Goal: Transaction & Acquisition: Book appointment/travel/reservation

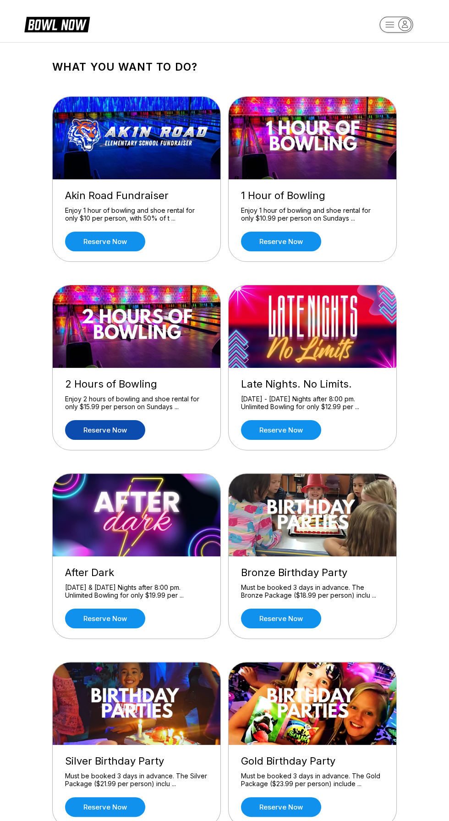
click at [98, 429] on link "Reserve now" at bounding box center [105, 430] width 80 height 20
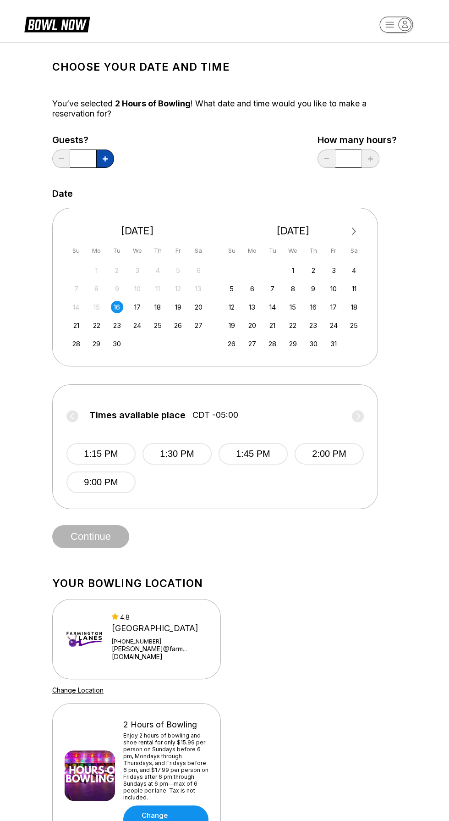
click at [105, 158] on icon at bounding box center [105, 158] width 5 height 5
type input "*"
click at [93, 453] on button "1:15 PM" at bounding box center [100, 454] width 69 height 22
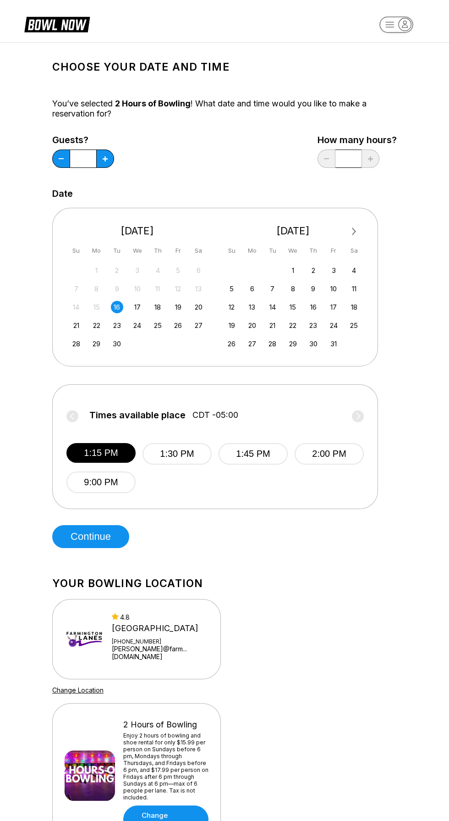
click at [137, 288] on div "10" at bounding box center [137, 288] width 12 height 12
click at [137, 324] on div "24" at bounding box center [137, 325] width 12 height 12
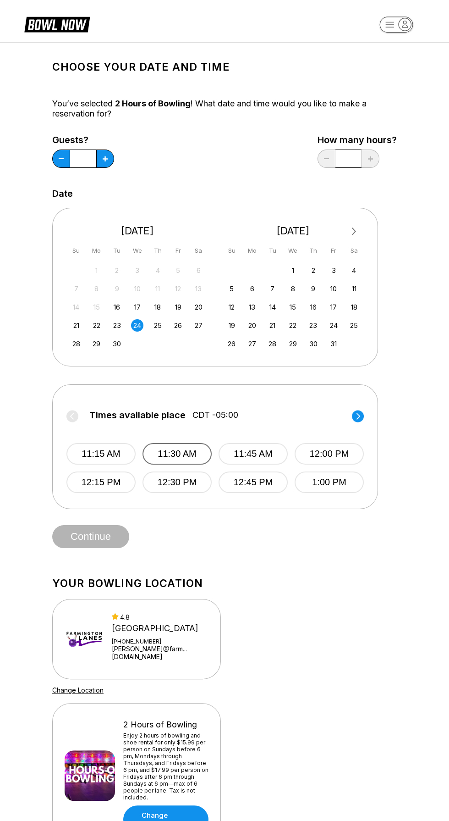
click at [151, 451] on button "11:30 AM" at bounding box center [177, 454] width 69 height 22
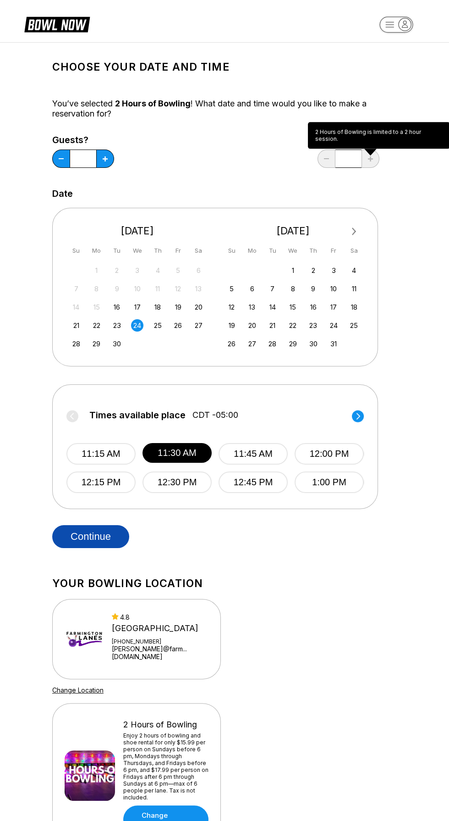
click at [77, 531] on button "Continue" at bounding box center [90, 536] width 77 height 23
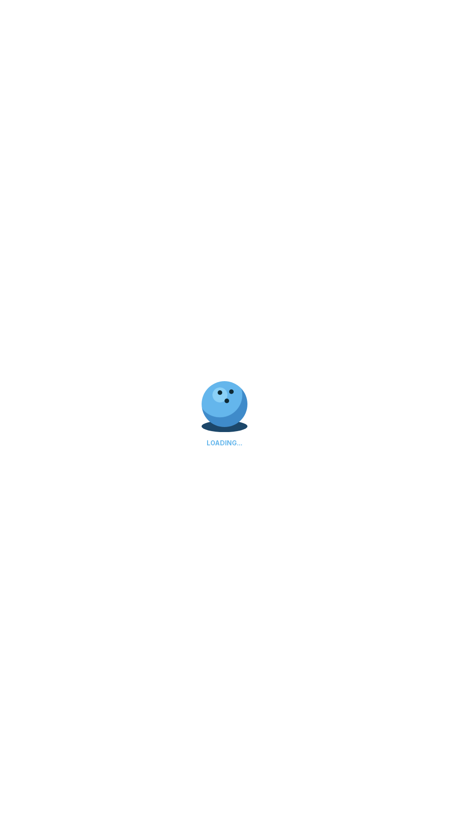
select select "**"
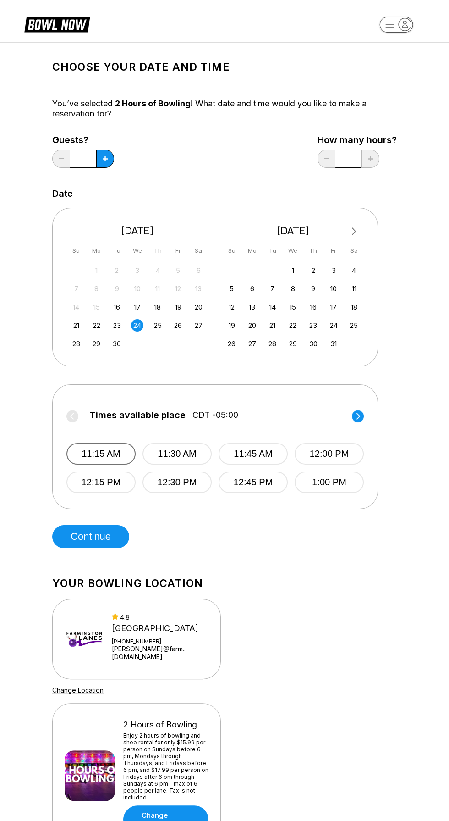
click at [85, 459] on button "11:15 AM" at bounding box center [100, 454] width 69 height 22
click at [87, 543] on button "Continue" at bounding box center [90, 536] width 77 height 23
select select "**"
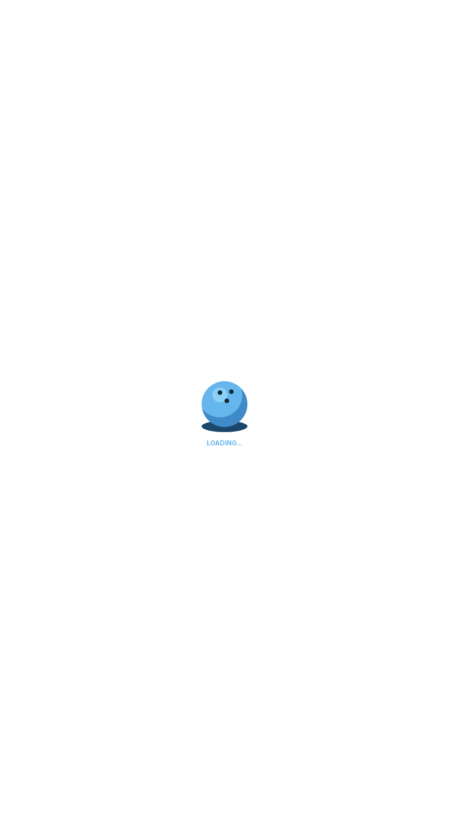
select select "**"
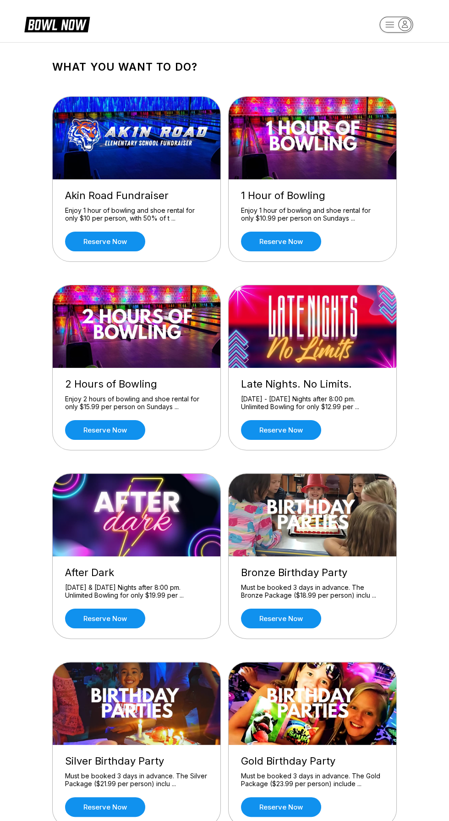
click at [160, 408] on div "Enjoy 2 hours of bowling and shoe rental for only $15.99 per person on Sundays …" at bounding box center [136, 403] width 143 height 16
click at [115, 429] on link "Reserve now" at bounding box center [105, 430] width 80 height 20
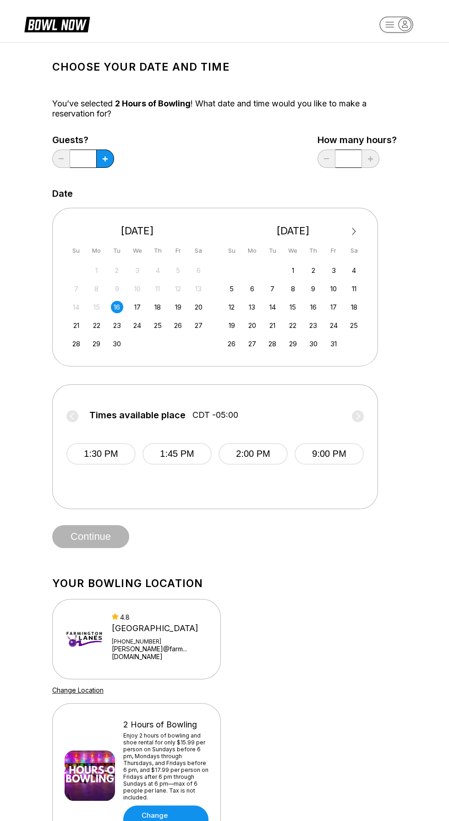
click at [116, 288] on div "9" at bounding box center [117, 288] width 12 height 12
click at [137, 306] on div "17" at bounding box center [137, 307] width 12 height 12
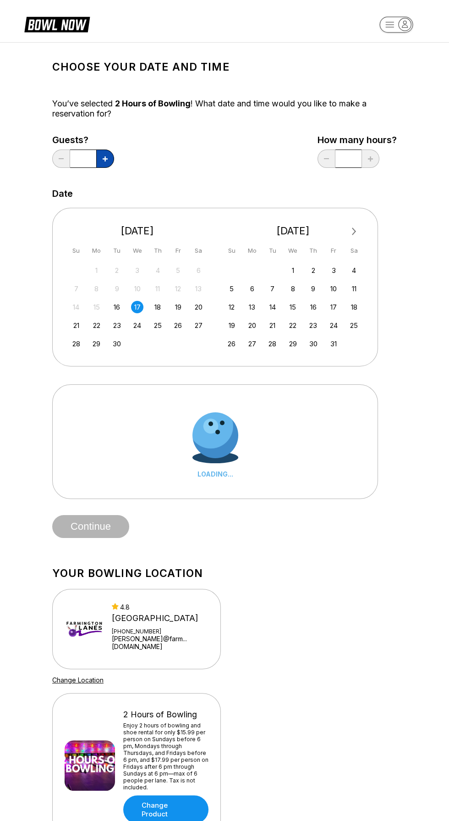
click at [105, 154] on button at bounding box center [105, 158] width 18 height 18
type input "*"
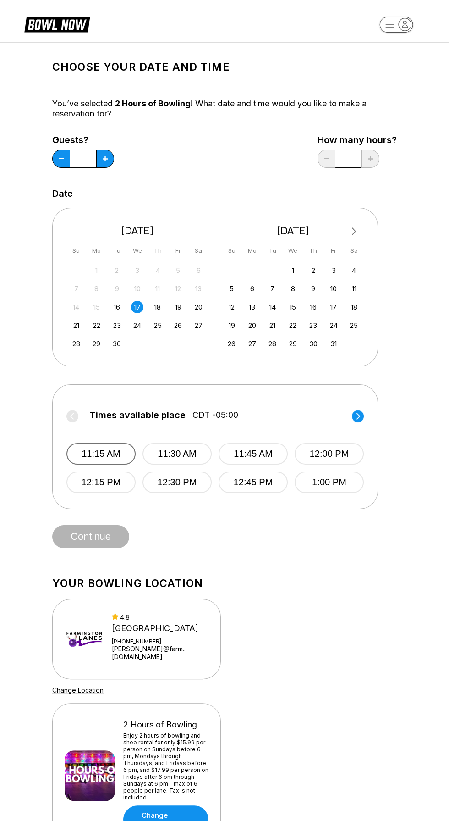
click at [100, 453] on button "11:15 AM" at bounding box center [100, 454] width 69 height 22
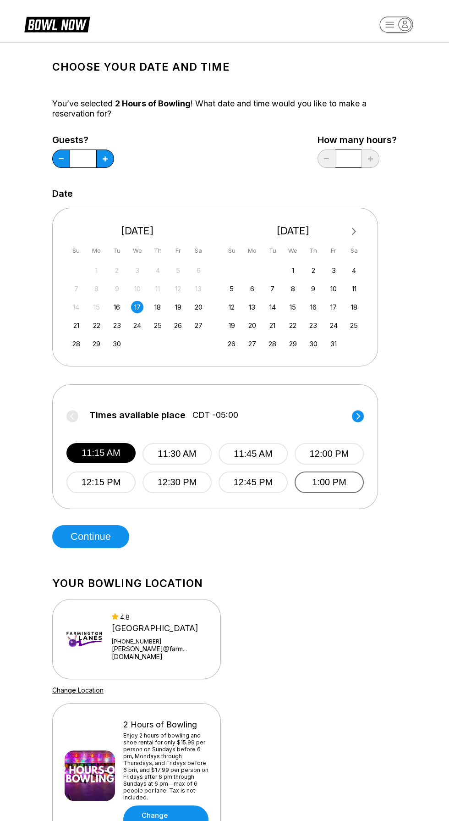
click at [346, 489] on button "1:00 PM" at bounding box center [329, 482] width 69 height 22
click at [359, 415] on circle at bounding box center [358, 416] width 12 height 12
click at [144, 618] on div "4.8" at bounding box center [161, 617] width 98 height 8
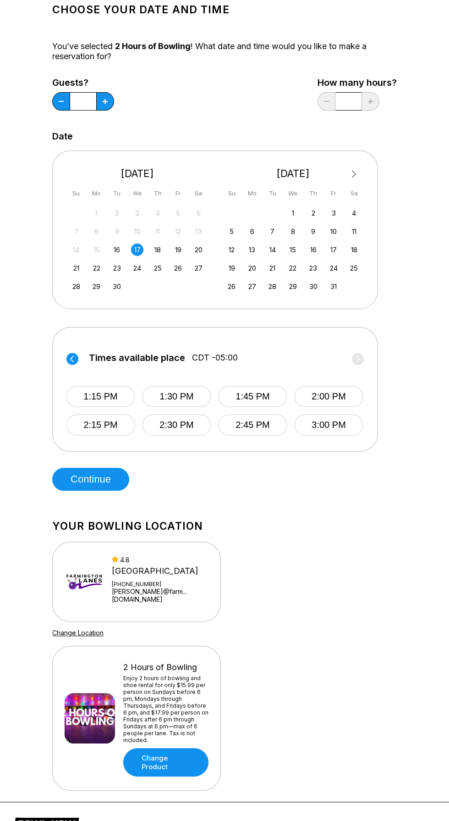
scroll to position [70, 0]
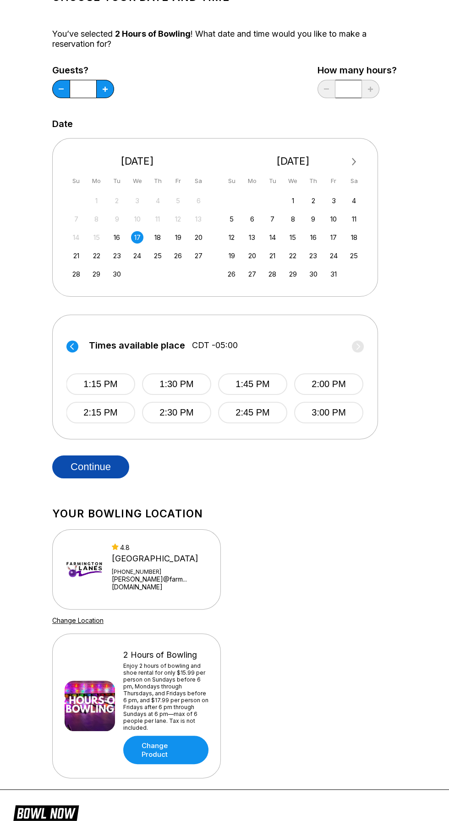
click at [93, 456] on button "Continue" at bounding box center [90, 466] width 77 height 23
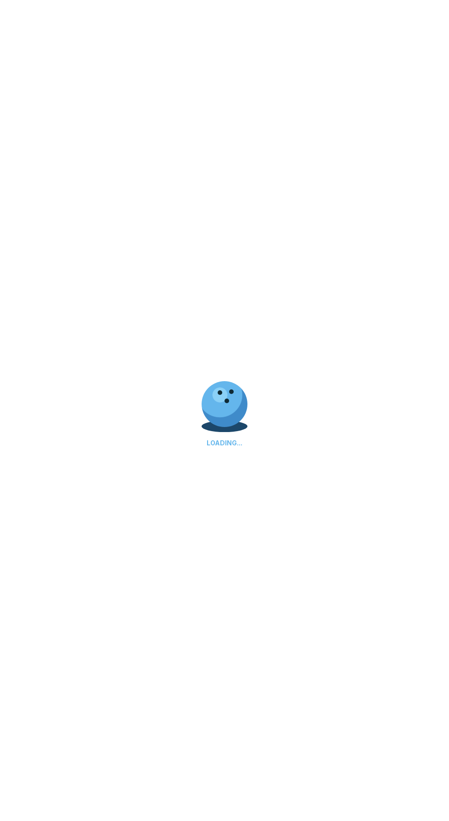
select select "**"
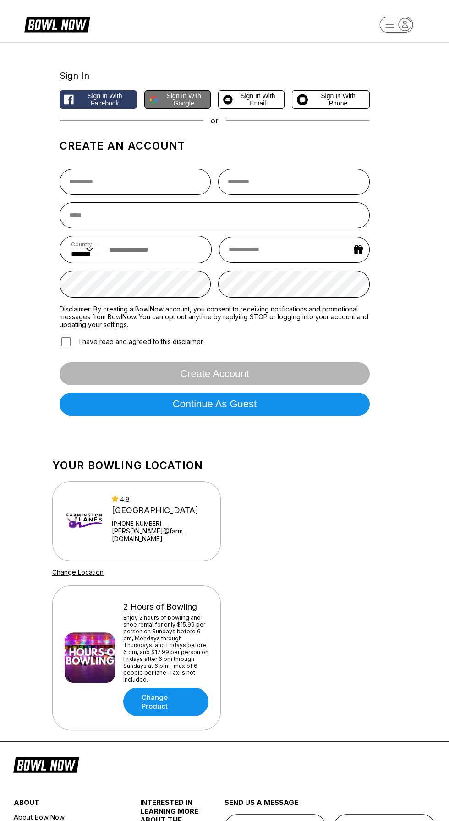
click at [177, 101] on span "Sign in with Google" at bounding box center [184, 99] width 44 height 15
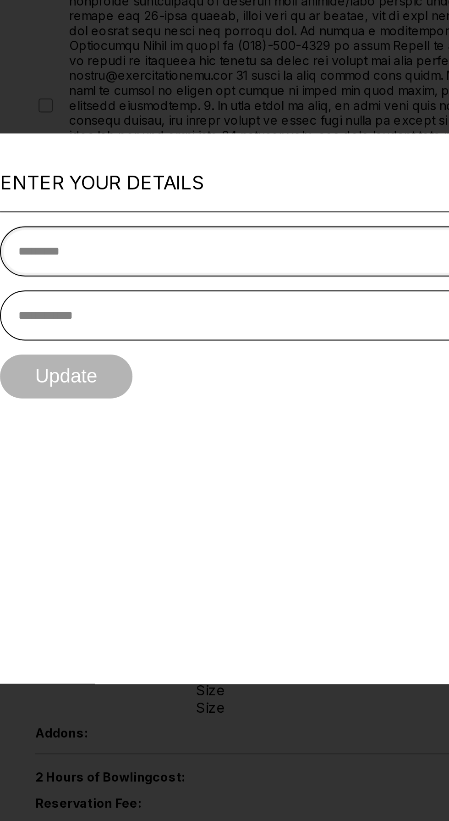
click at [177, 319] on input "text" at bounding box center [224, 328] width 381 height 26
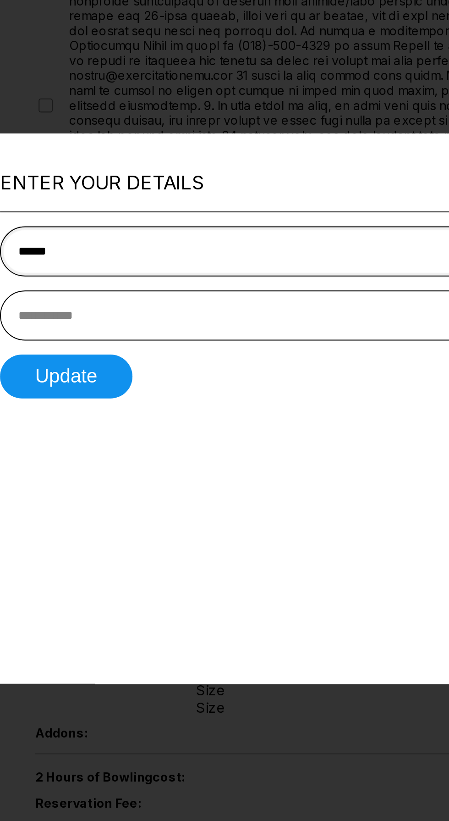
type input "******"
click at [221, 348] on input "tel" at bounding box center [224, 361] width 381 height 26
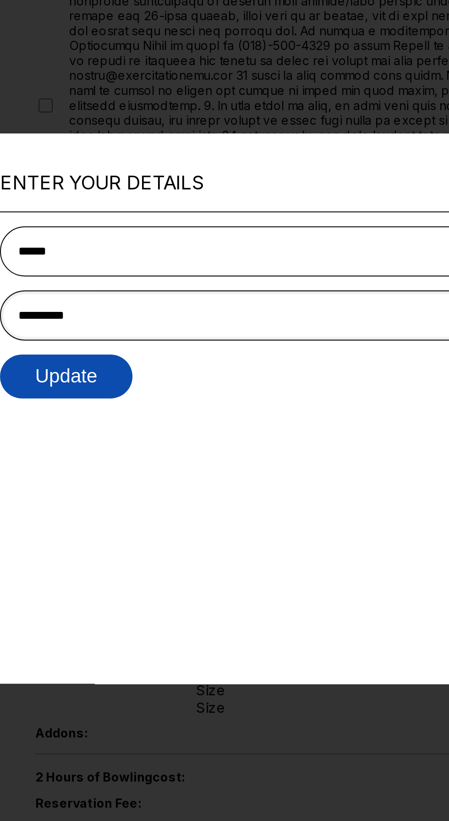
type input "**********"
click at [81, 385] on button "Update" at bounding box center [68, 393] width 69 height 23
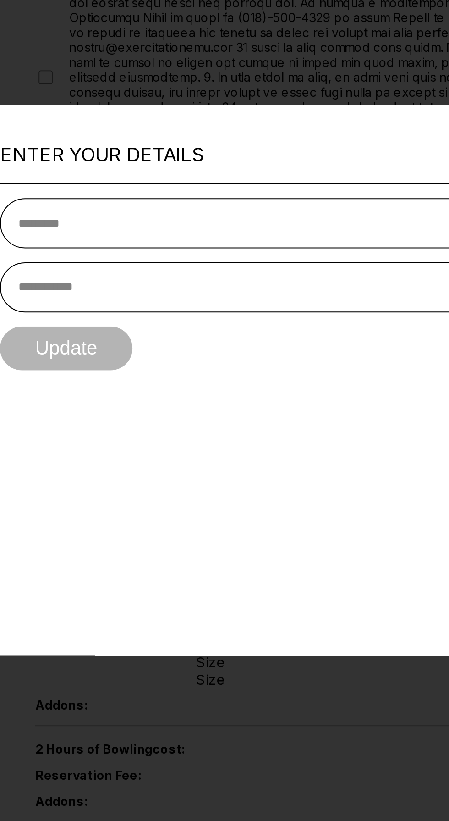
click at [216, 627] on div at bounding box center [224, 410] width 449 height 821
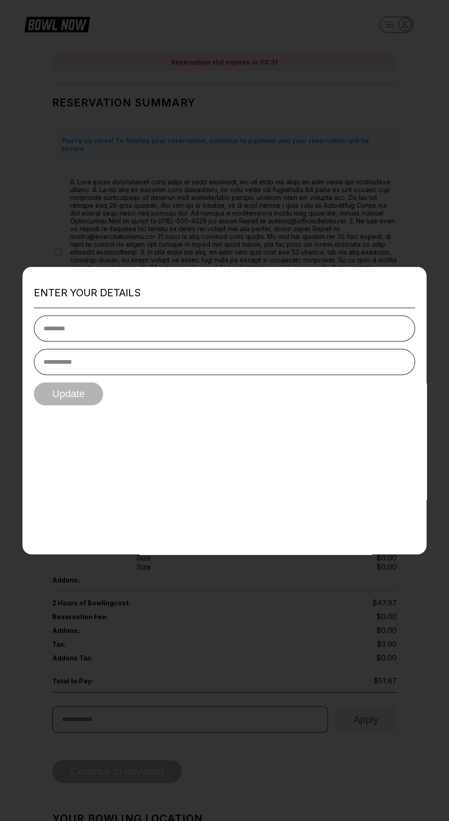
click at [347, 147] on div at bounding box center [224, 410] width 449 height 821
click at [68, 161] on div at bounding box center [224, 410] width 449 height 821
click at [323, 706] on div at bounding box center [224, 410] width 449 height 821
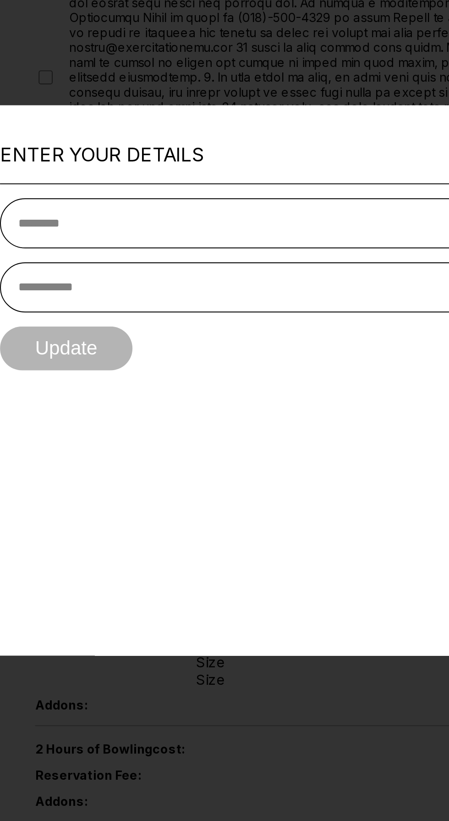
type input "******"
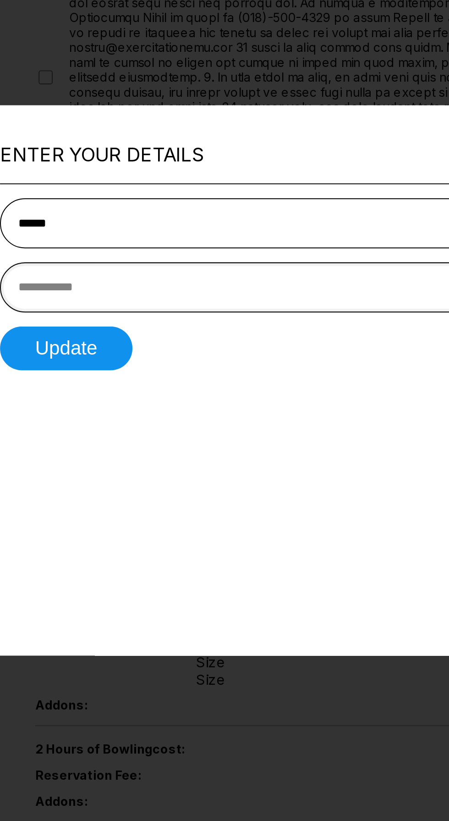
click at [155, 353] on input "tel" at bounding box center [224, 361] width 381 height 26
type input "**********"
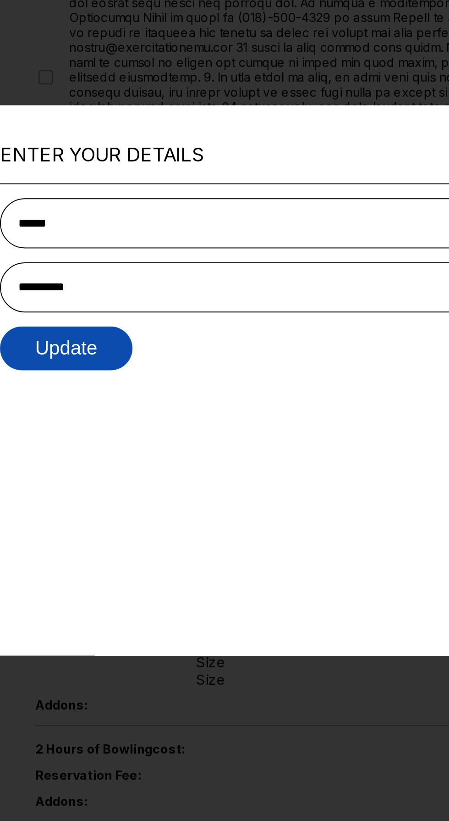
click at [85, 383] on button "Update" at bounding box center [68, 393] width 69 height 23
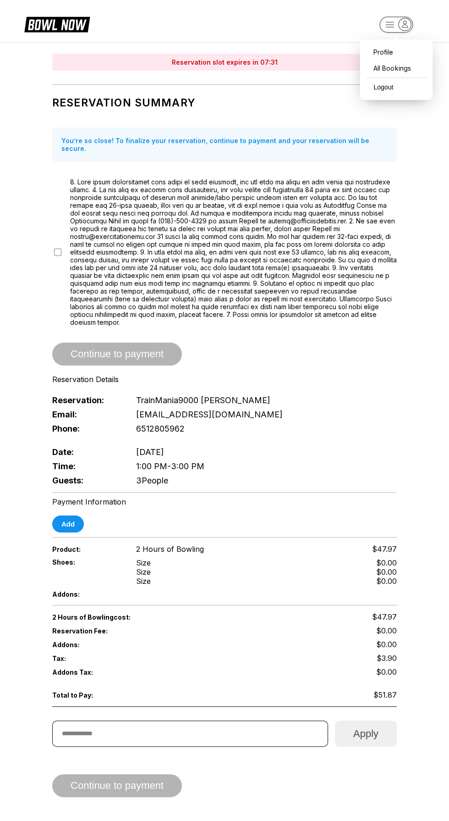
click at [405, 24] on icon "button" at bounding box center [406, 24] width 6 height 6
click at [315, 159] on div "Reservation Summary You’re so close! To finalize your reservation, continue to …" at bounding box center [224, 288] width 345 height 398
click at [65, 20] on icon at bounding box center [57, 23] width 66 height 17
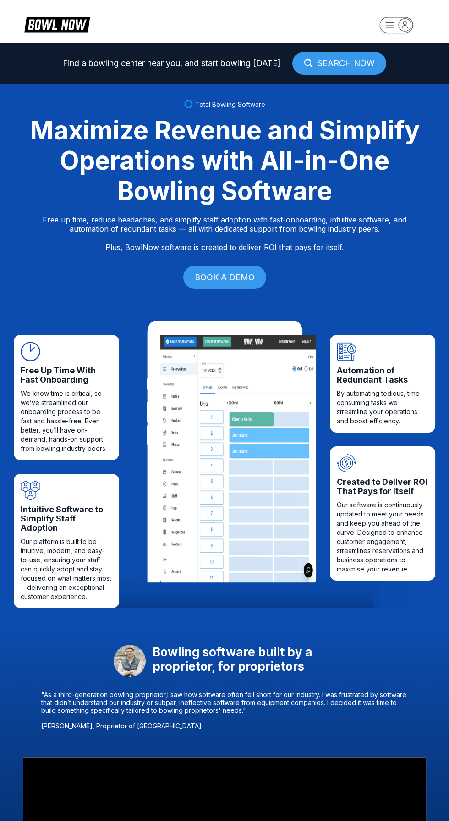
click at [63, 36] on link at bounding box center [60, 26] width 70 height 23
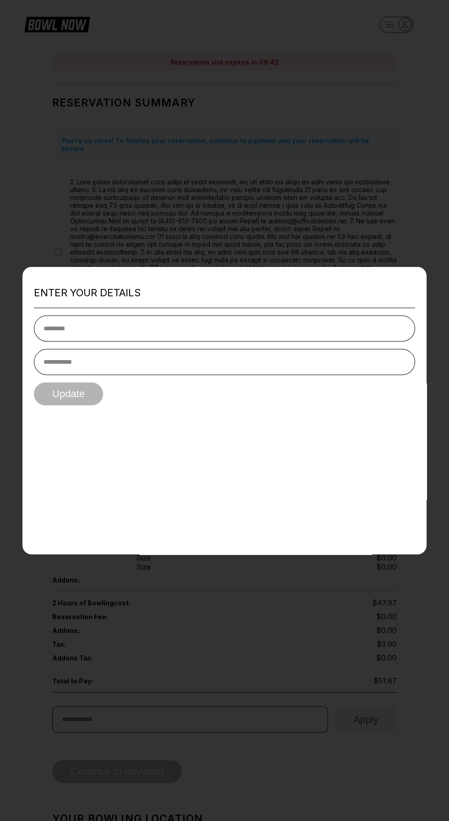
click at [61, 727] on div at bounding box center [224, 410] width 449 height 821
click at [336, 168] on div at bounding box center [224, 410] width 449 height 821
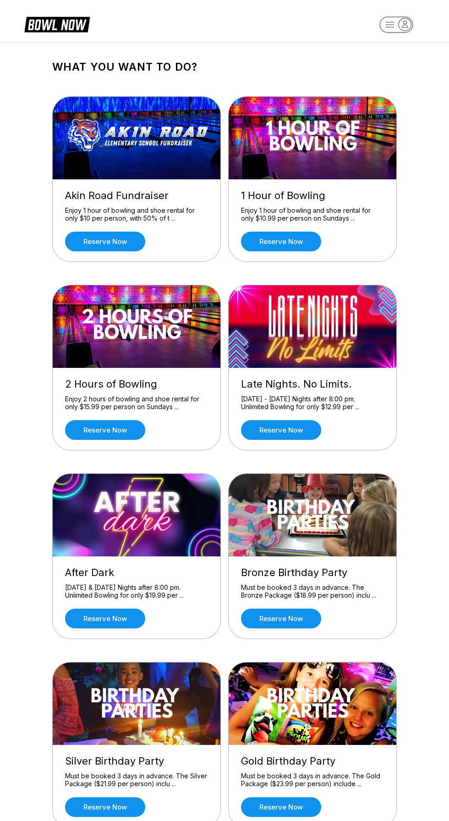
click at [127, 405] on div "Enjoy 2 hours of bowling and shoe rental for only $15.99 per person on Sundays …" at bounding box center [136, 403] width 143 height 16
click at [105, 429] on link "Reserve now" at bounding box center [105, 430] width 80 height 20
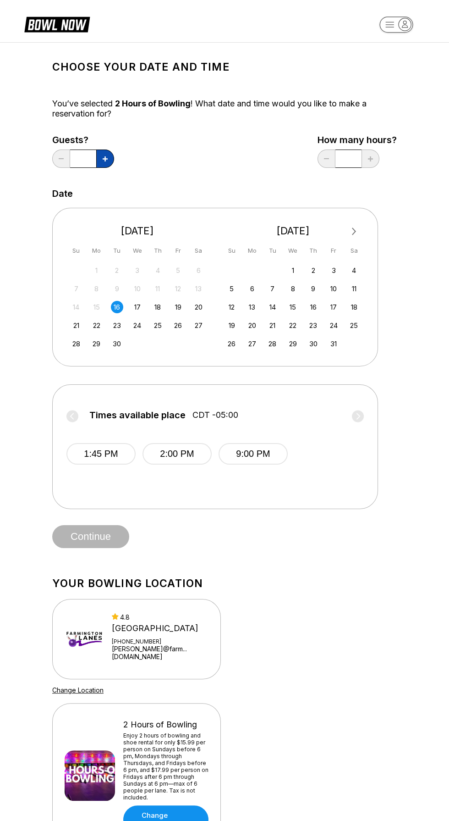
click at [105, 158] on icon at bounding box center [105, 158] width 5 height 5
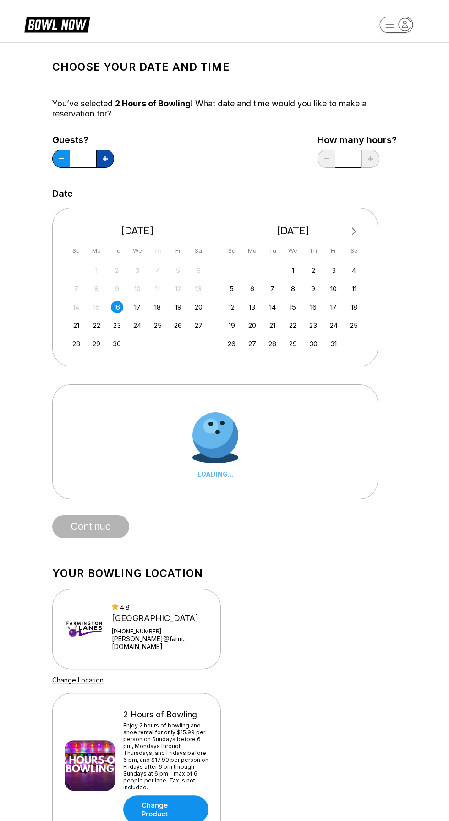
click at [105, 155] on button at bounding box center [105, 158] width 18 height 18
type input "*"
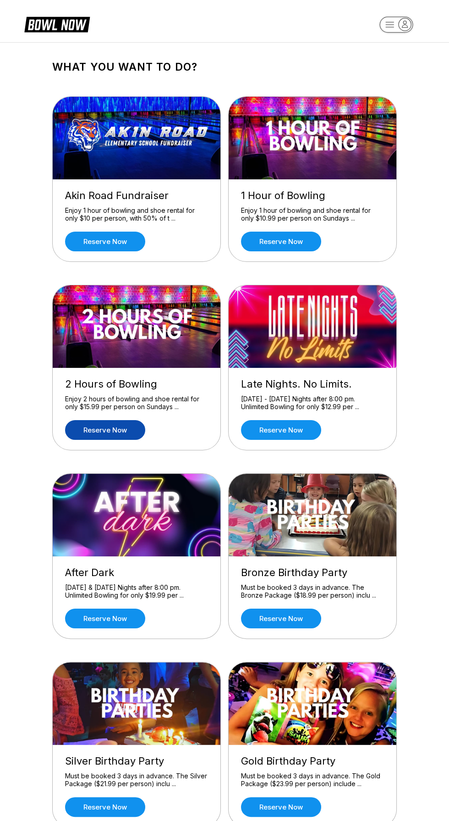
click at [339, 426] on div "Reserve now" at bounding box center [312, 430] width 143 height 20
click at [299, 438] on link "Reserve now" at bounding box center [281, 430] width 80 height 20
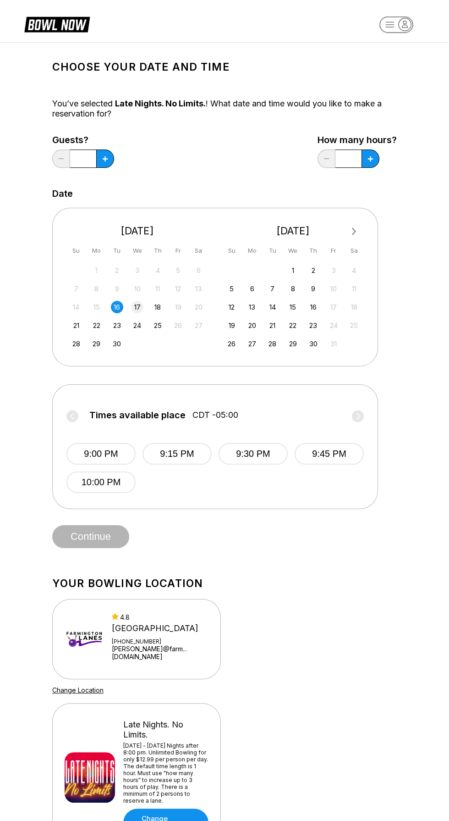
click at [137, 308] on div "17" at bounding box center [137, 307] width 12 height 12
click at [116, 306] on div "16" at bounding box center [117, 307] width 12 height 12
click at [370, 158] on icon at bounding box center [370, 158] width 5 height 5
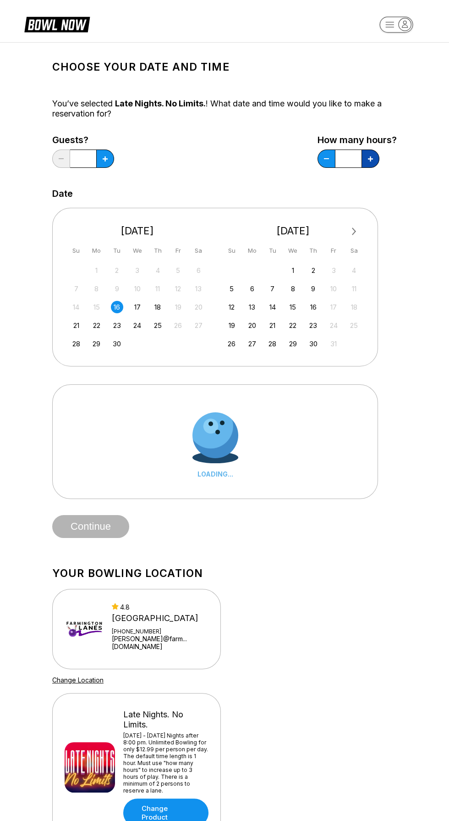
click at [375, 161] on button at bounding box center [371, 158] width 18 height 18
click at [373, 163] on button at bounding box center [371, 158] width 18 height 18
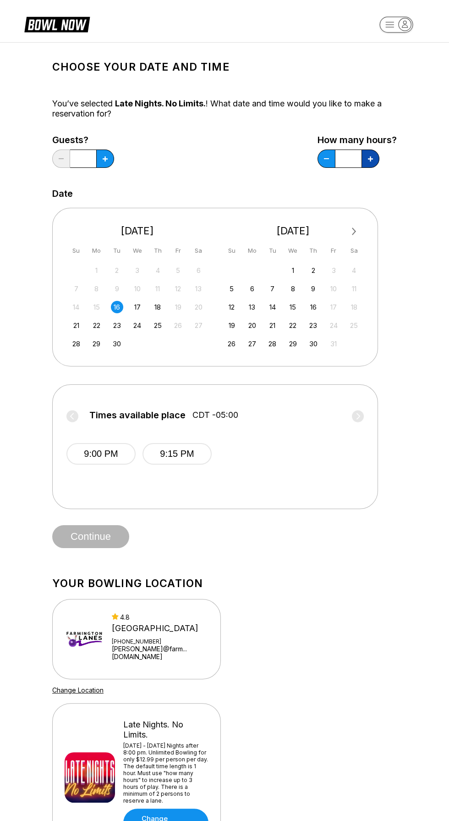
click at [371, 158] on icon at bounding box center [370, 158] width 5 height 5
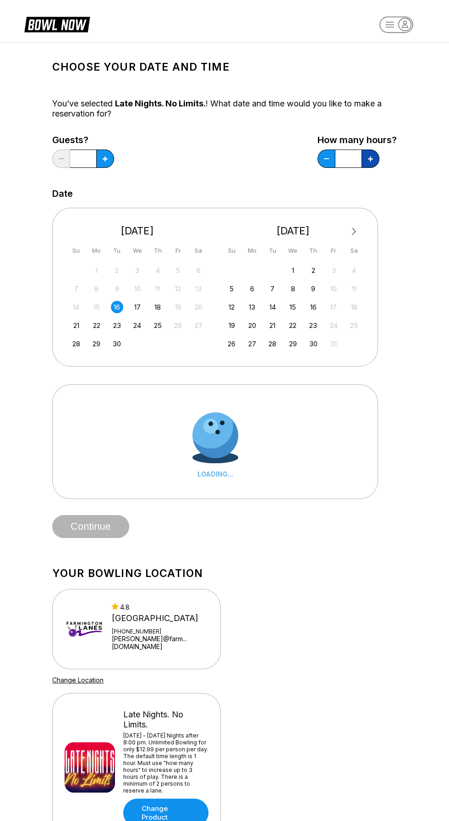
click at [370, 158] on icon at bounding box center [370, 158] width 5 height 5
click at [375, 158] on button at bounding box center [371, 158] width 18 height 18
click at [371, 158] on icon at bounding box center [370, 158] width 5 height 5
click at [376, 159] on button at bounding box center [371, 158] width 18 height 18
type input "*"
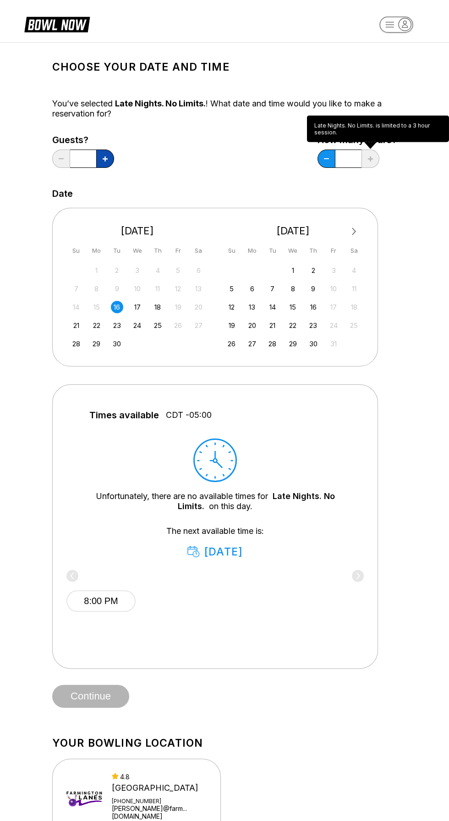
click at [105, 158] on icon at bounding box center [105, 158] width 5 height 5
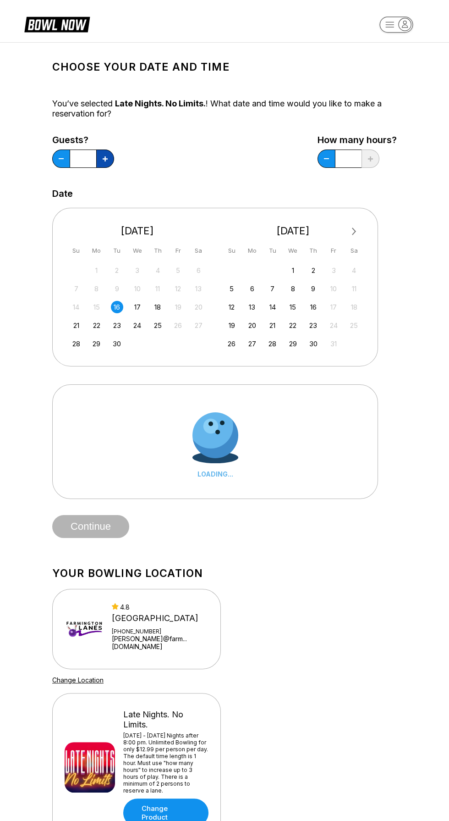
click at [105, 158] on icon at bounding box center [105, 158] width 5 height 5
type input "*"
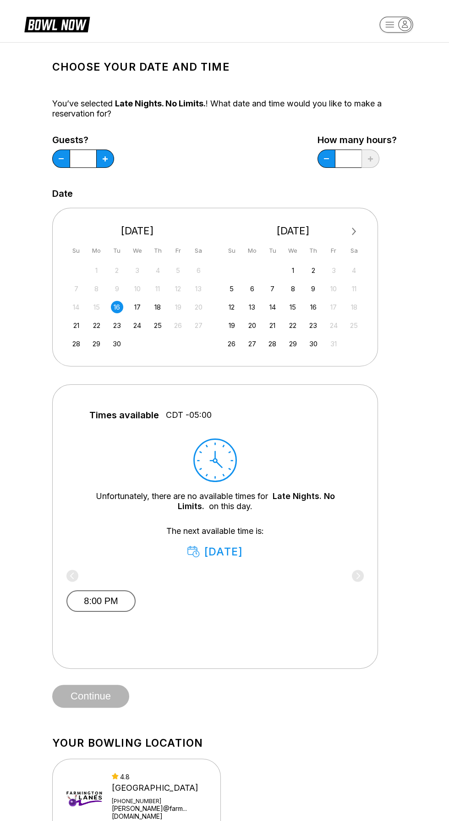
click at [119, 597] on button "8:00 PM" at bounding box center [100, 601] width 69 height 22
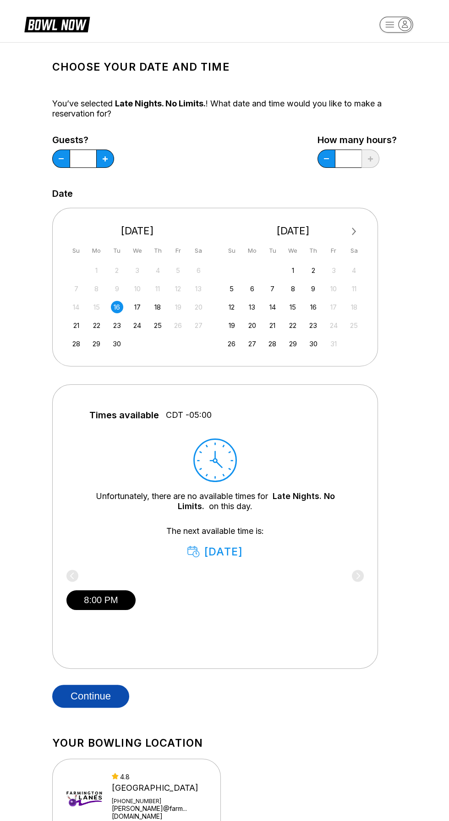
click at [101, 684] on button "Continue" at bounding box center [90, 695] width 77 height 23
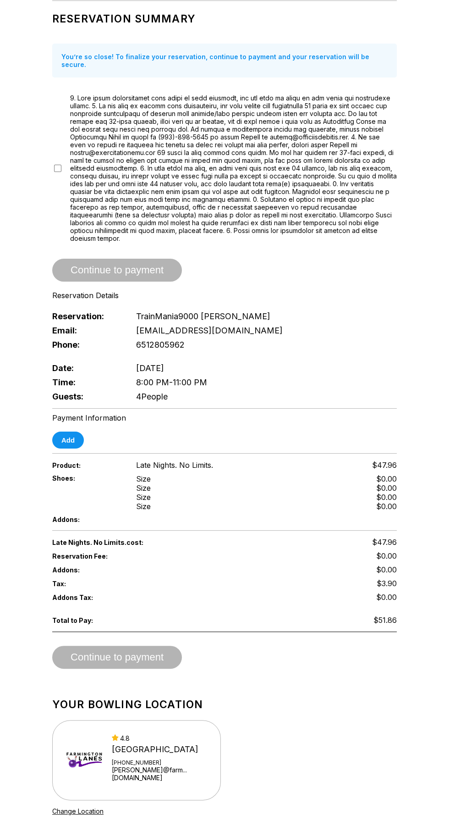
scroll to position [88, 0]
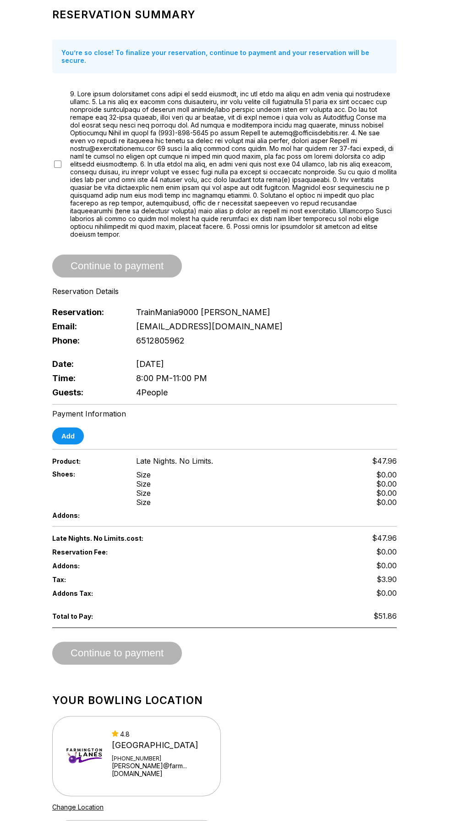
click at [57, 427] on div "Add" at bounding box center [224, 435] width 345 height 17
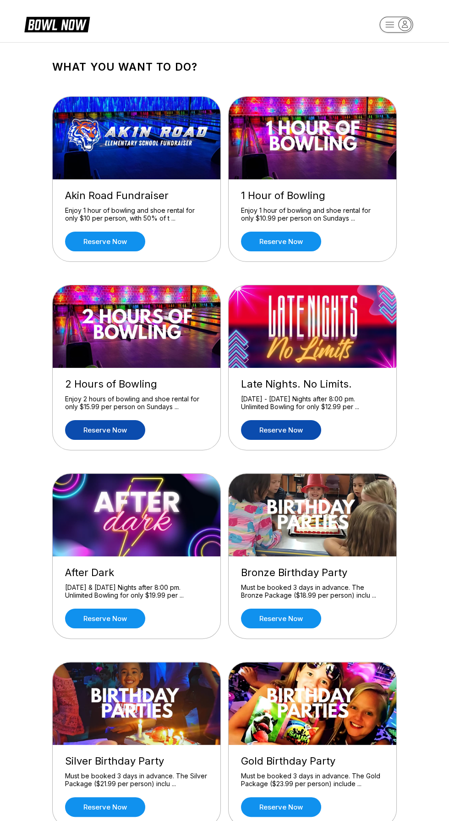
click at [113, 434] on link "Reserve now" at bounding box center [105, 430] width 80 height 20
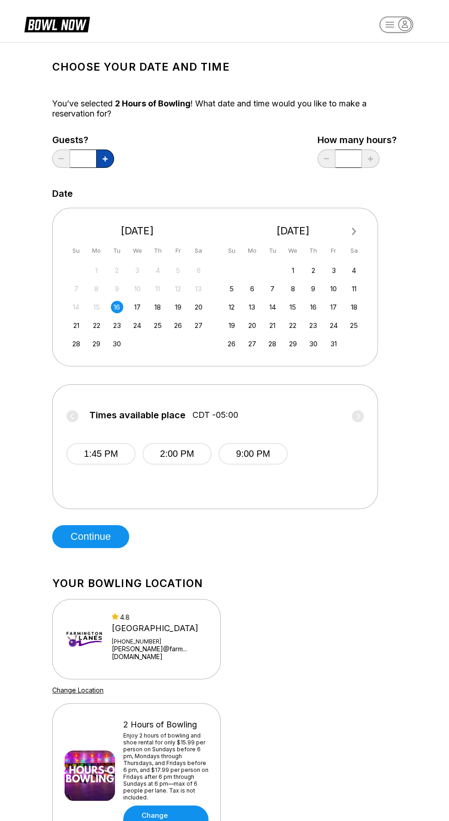
click at [105, 158] on icon at bounding box center [105, 158] width 5 height 5
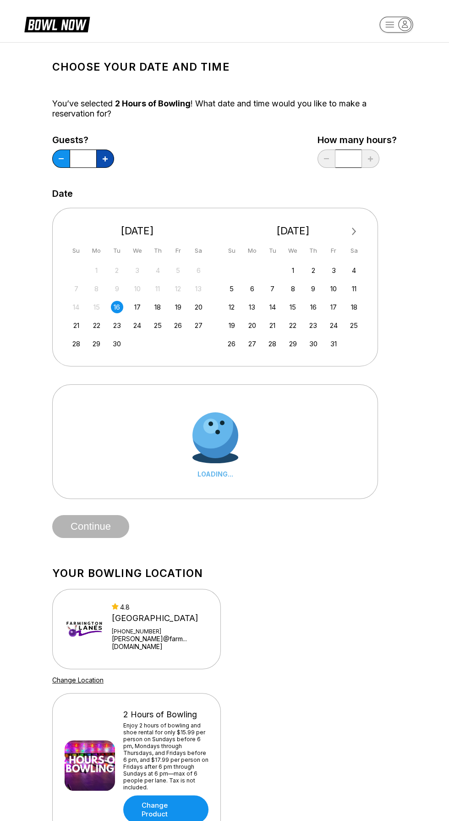
click at [105, 158] on icon at bounding box center [105, 158] width 5 height 5
type input "*"
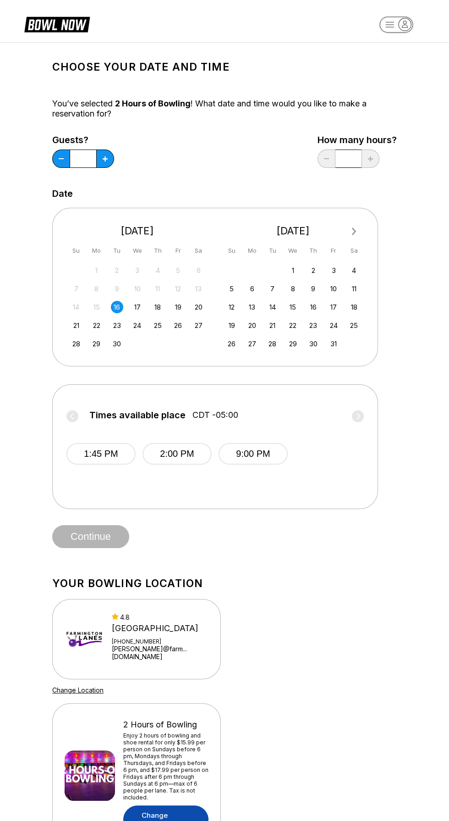
click at [165, 805] on link "Change Product" at bounding box center [165, 819] width 85 height 28
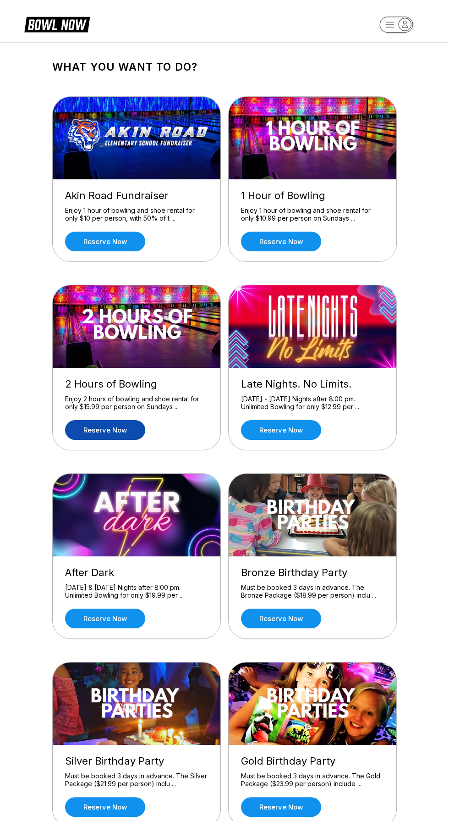
click at [315, 407] on div "[DATE] - [DATE] Nights after 8:00 pm. Unlimited Bowling for only $12.99 per ..." at bounding box center [312, 403] width 143 height 16
click at [292, 430] on link "Reserve now" at bounding box center [281, 430] width 80 height 20
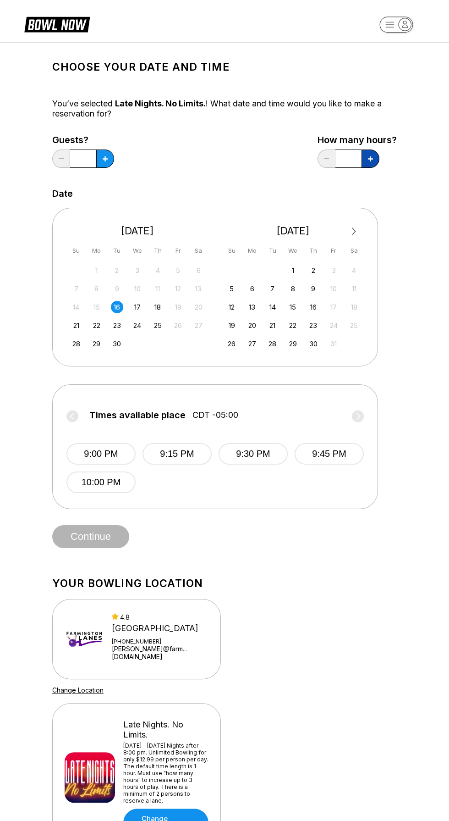
click at [370, 158] on icon at bounding box center [370, 158] width 5 height 5
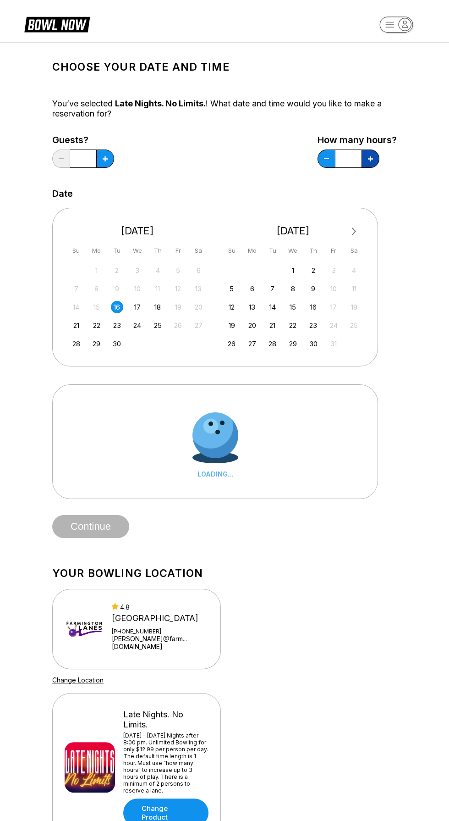
click at [370, 158] on icon at bounding box center [370, 158] width 5 height 5
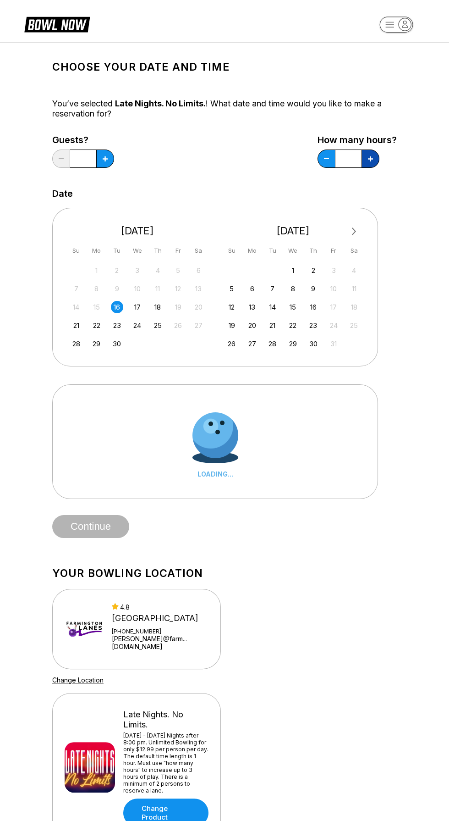
click at [372, 158] on icon at bounding box center [370, 158] width 5 height 5
click at [377, 158] on button at bounding box center [371, 158] width 18 height 18
type input "*"
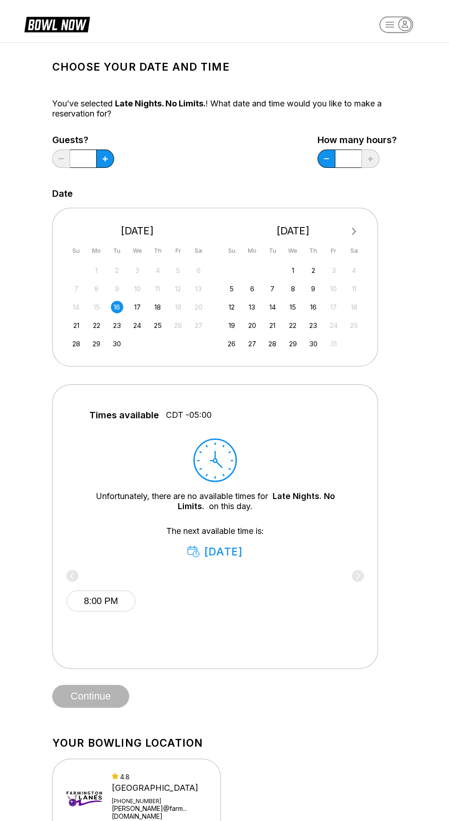
click at [137, 288] on div "10" at bounding box center [137, 288] width 12 height 12
click at [141, 310] on div "17" at bounding box center [137, 307] width 12 height 12
click at [76, 325] on div "21" at bounding box center [76, 325] width 12 height 12
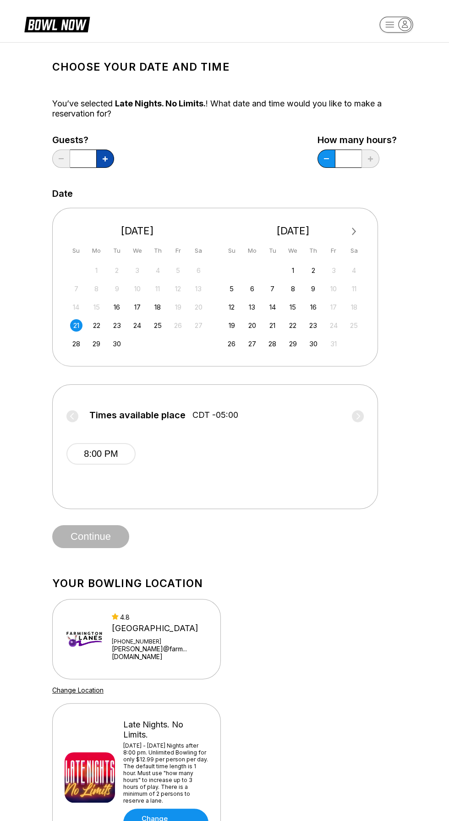
click at [105, 158] on icon at bounding box center [105, 158] width 5 height 5
type input "*"
click at [115, 443] on button "8:00 PM" at bounding box center [100, 454] width 69 height 22
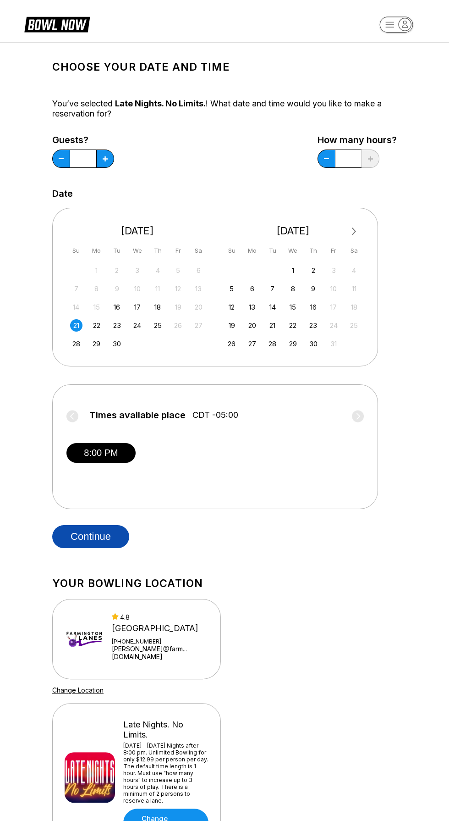
click at [115, 531] on button "Continue" at bounding box center [90, 536] width 77 height 23
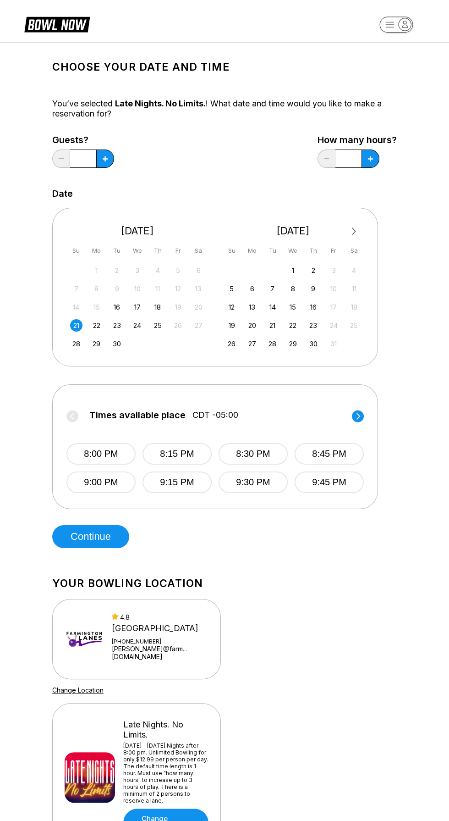
click at [129, 734] on div "Late Nights. No Limits." at bounding box center [165, 729] width 85 height 20
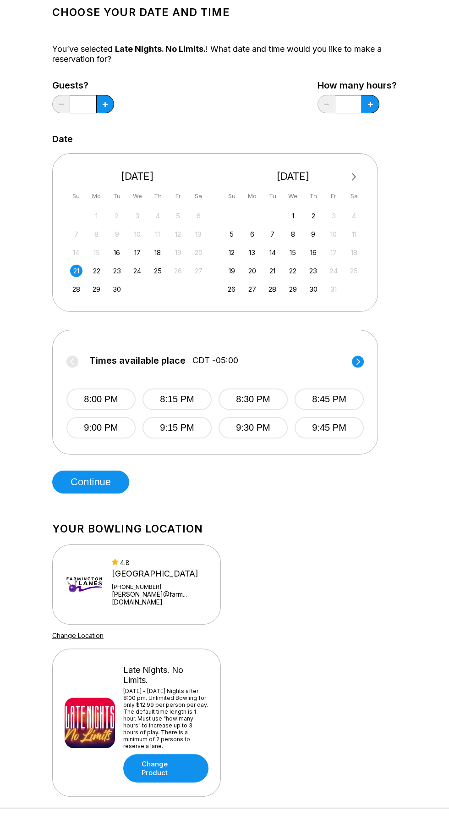
scroll to position [134, 0]
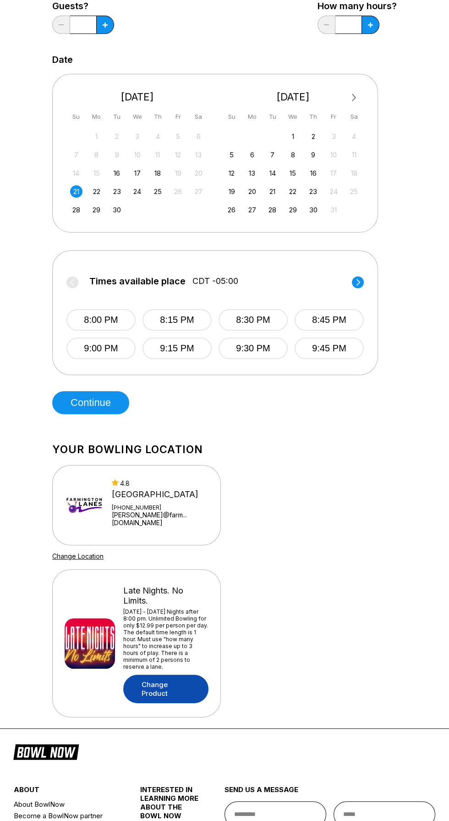
click at [142, 688] on link "Change Product" at bounding box center [165, 688] width 85 height 28
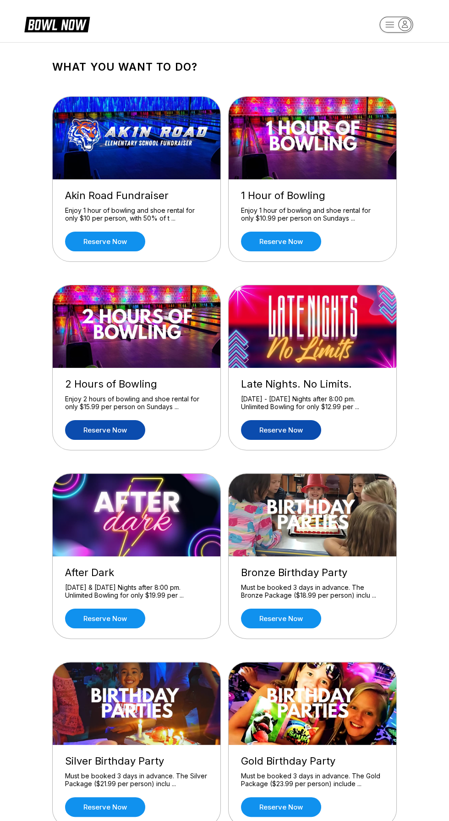
click at [92, 433] on link "Reserve now" at bounding box center [105, 430] width 80 height 20
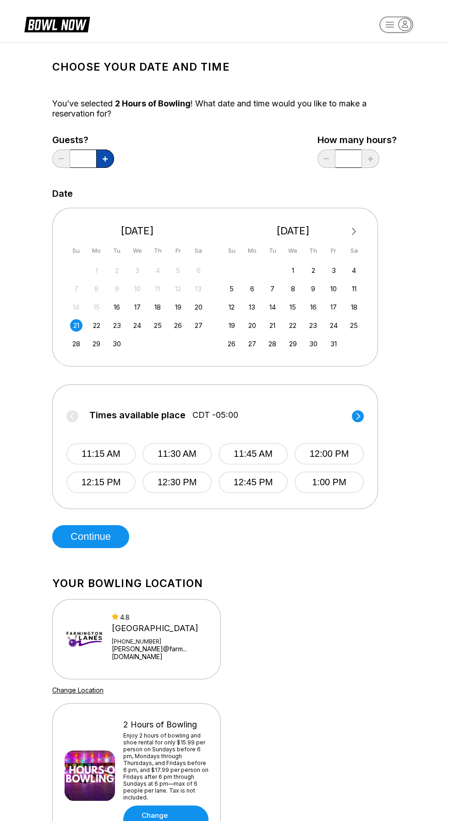
click at [105, 158] on icon at bounding box center [105, 158] width 5 height 5
type input "*"
click at [363, 411] on icon at bounding box center [358, 416] width 12 height 12
click at [359, 415] on circle at bounding box center [358, 416] width 12 height 12
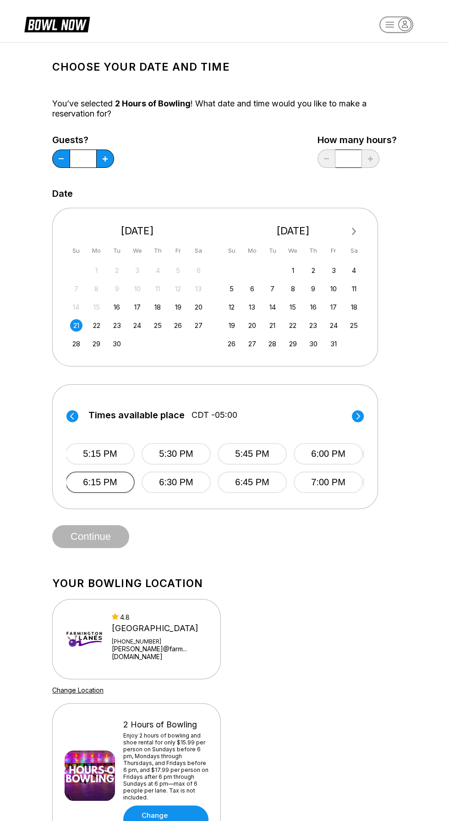
click at [105, 471] on button "6:15 PM" at bounding box center [100, 482] width 69 height 22
click at [99, 537] on button "Continue" at bounding box center [90, 536] width 77 height 23
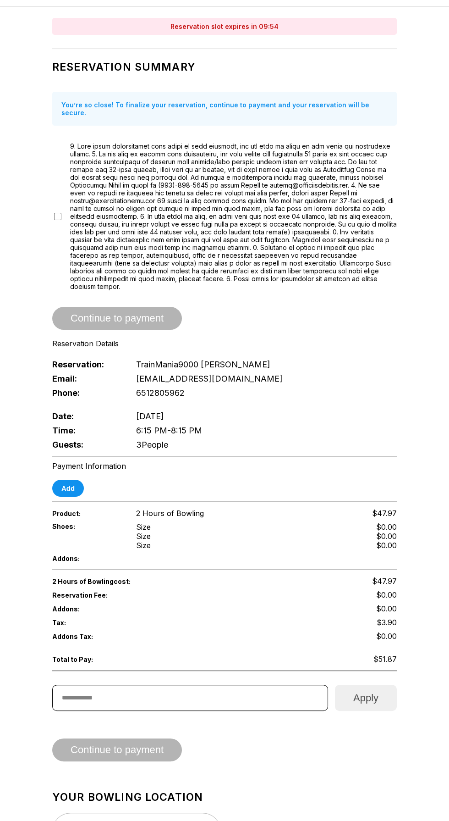
scroll to position [60, 0]
